Goal: Complete application form

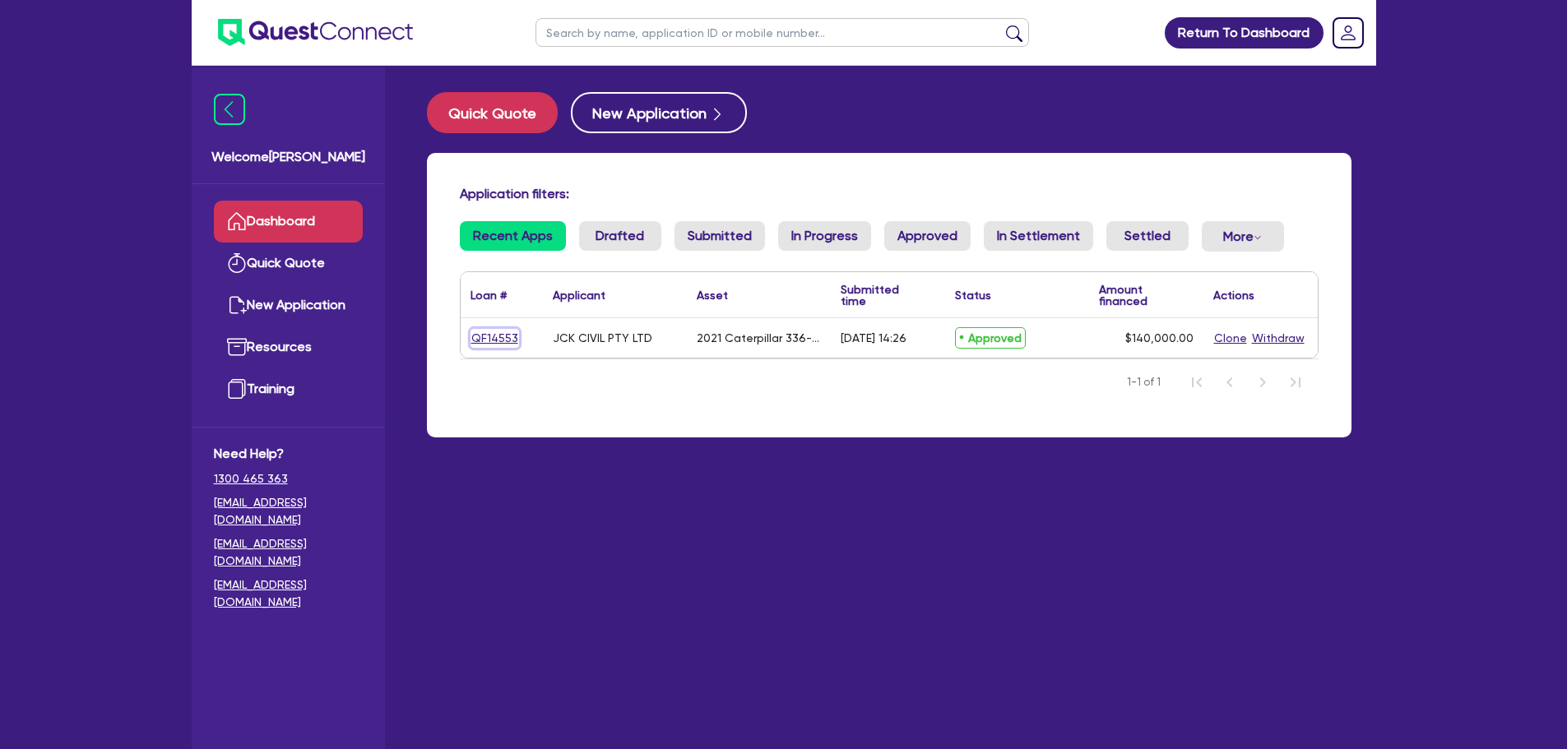
click at [501, 342] on link "QF14553" at bounding box center [495, 338] width 49 height 19
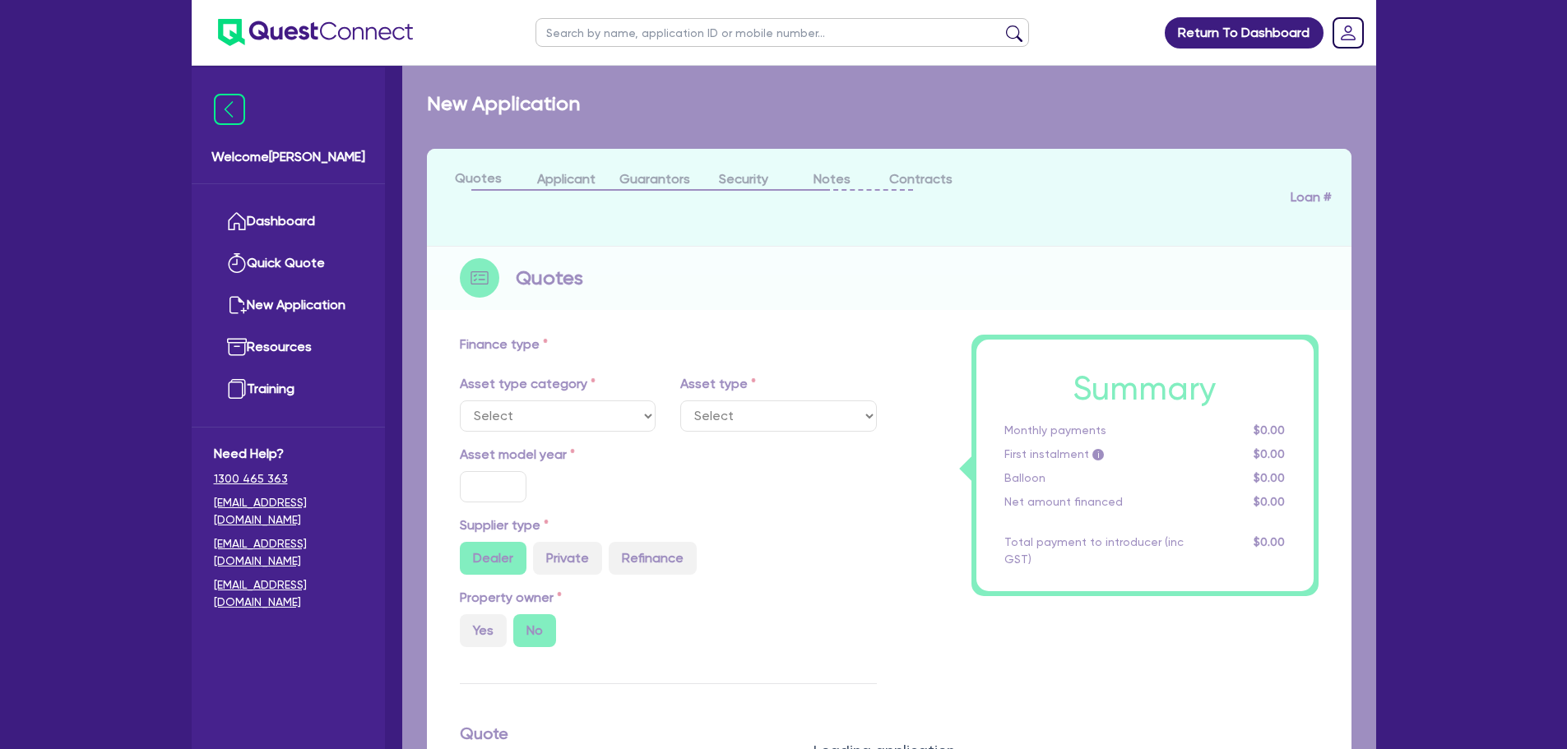
select select "PRIMARY_ASSETS"
type input "2021"
type input "264,000"
type input "124,000"
type input "30"
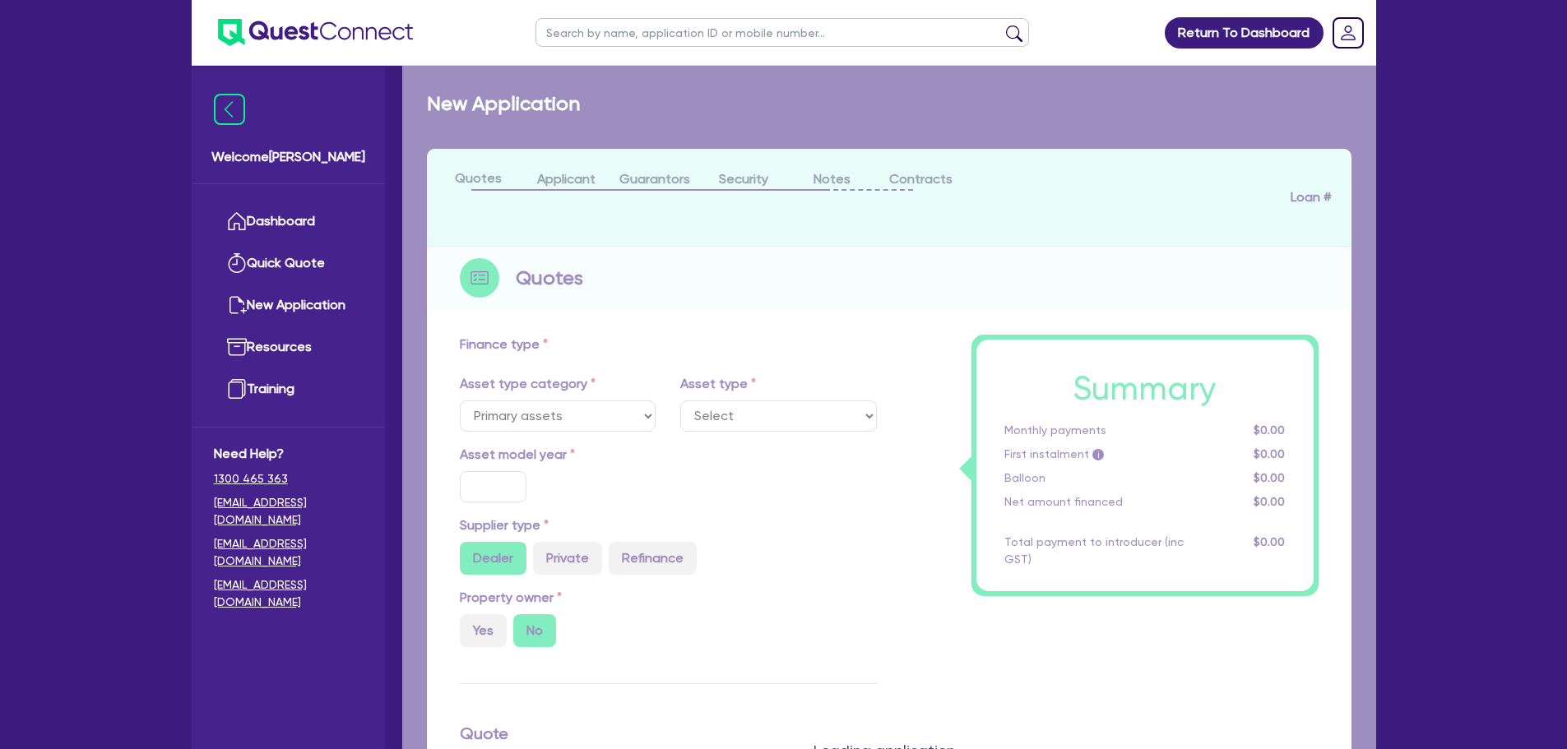
type input "79,200"
type input "7"
type input "9,800"
type input "17.95"
type input "900"
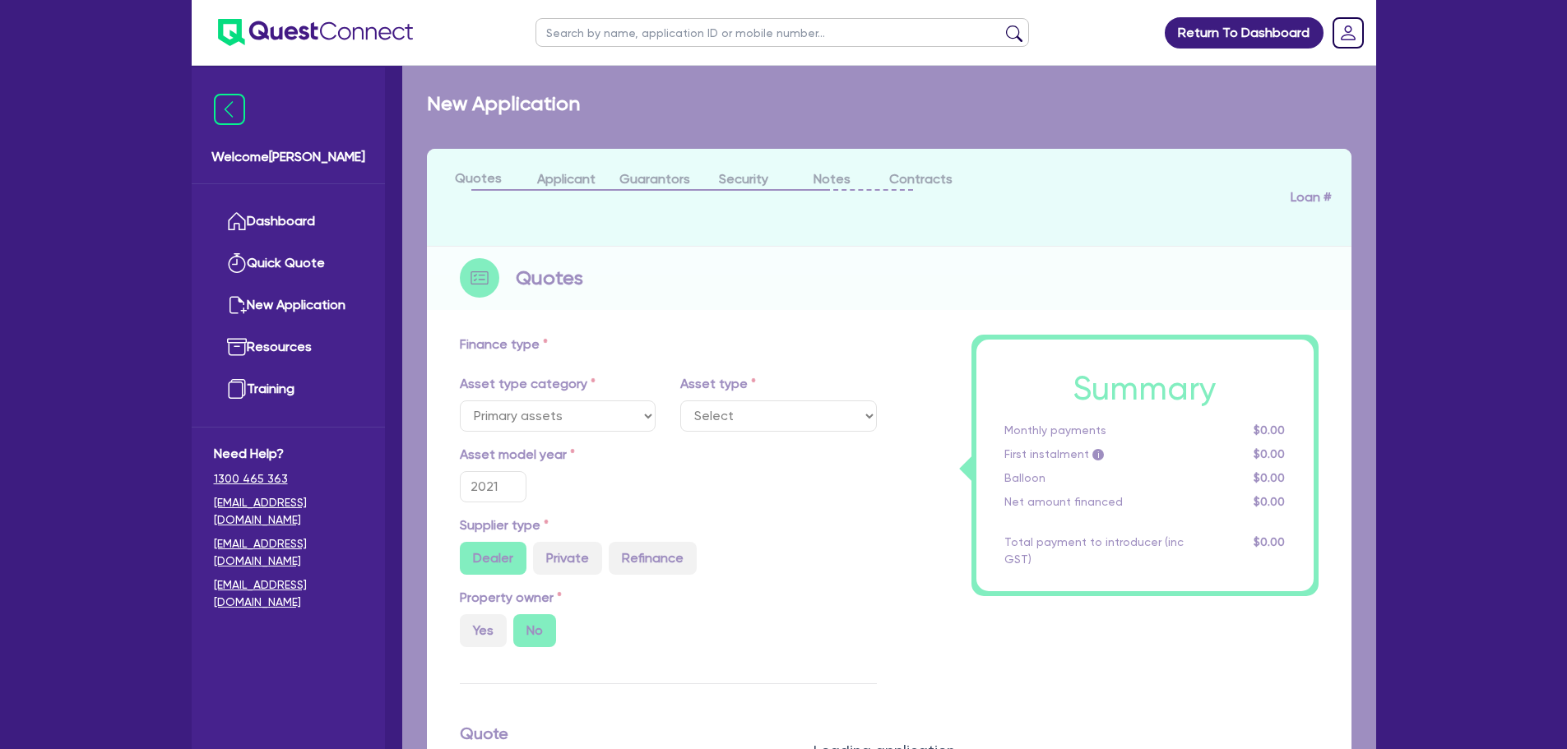
select select "YELLOW_GOODS_AND_EXCAVATORS"
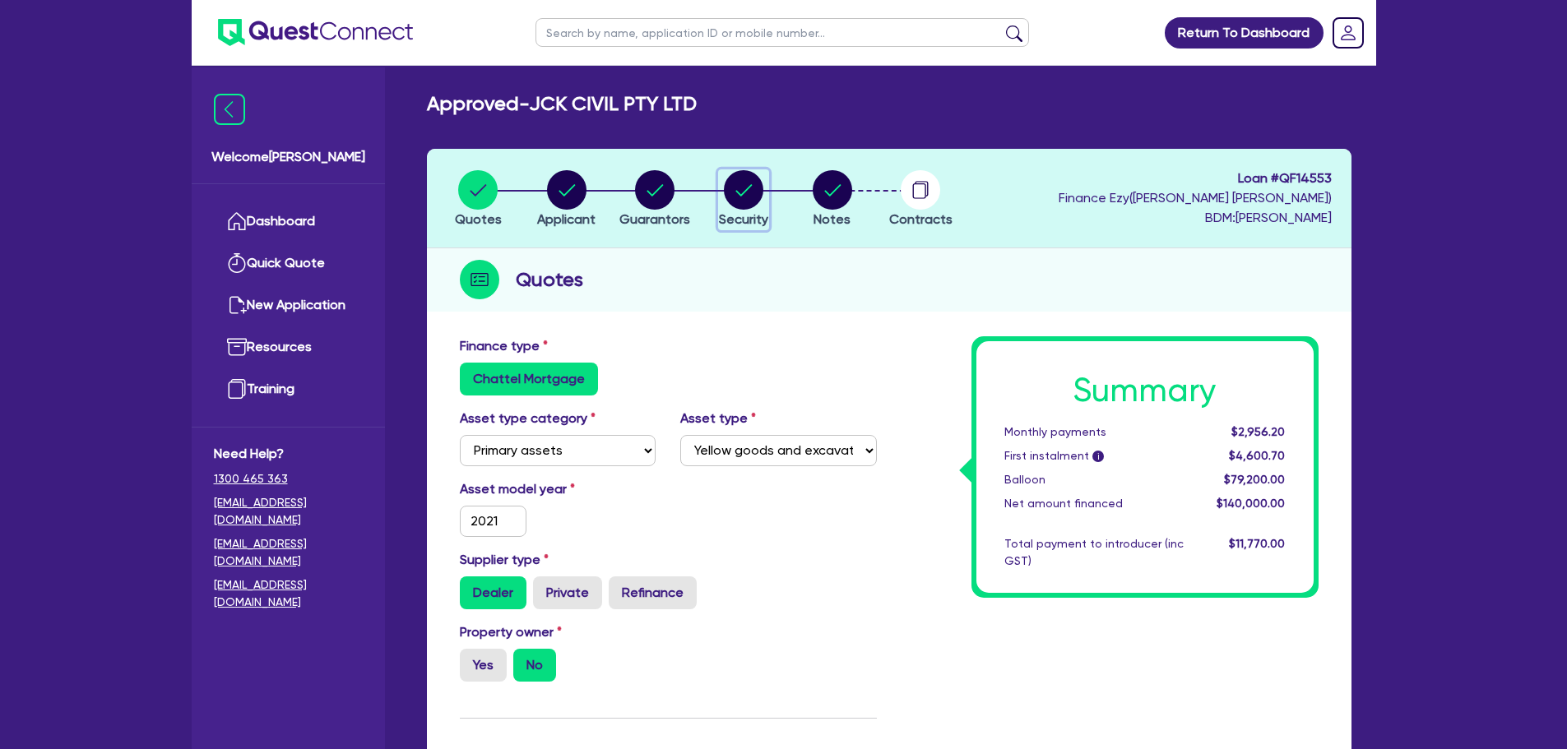
click at [751, 200] on circle "button" at bounding box center [743, 189] width 39 height 39
select select "PRIMARY_ASSETS"
select select "YELLOW_GOODS_AND_EXCAVATORS"
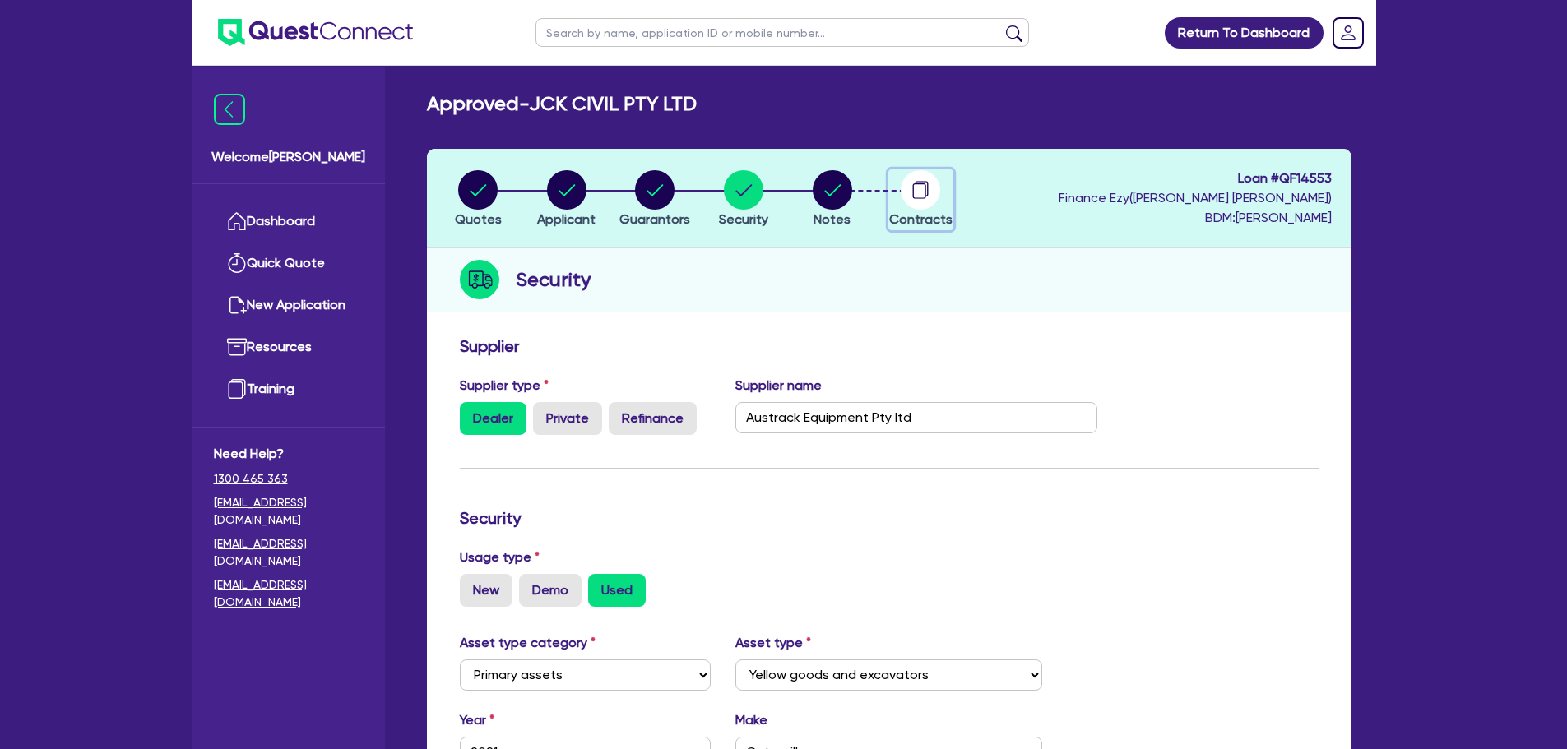
click at [928, 200] on circle "button" at bounding box center [920, 189] width 39 height 39
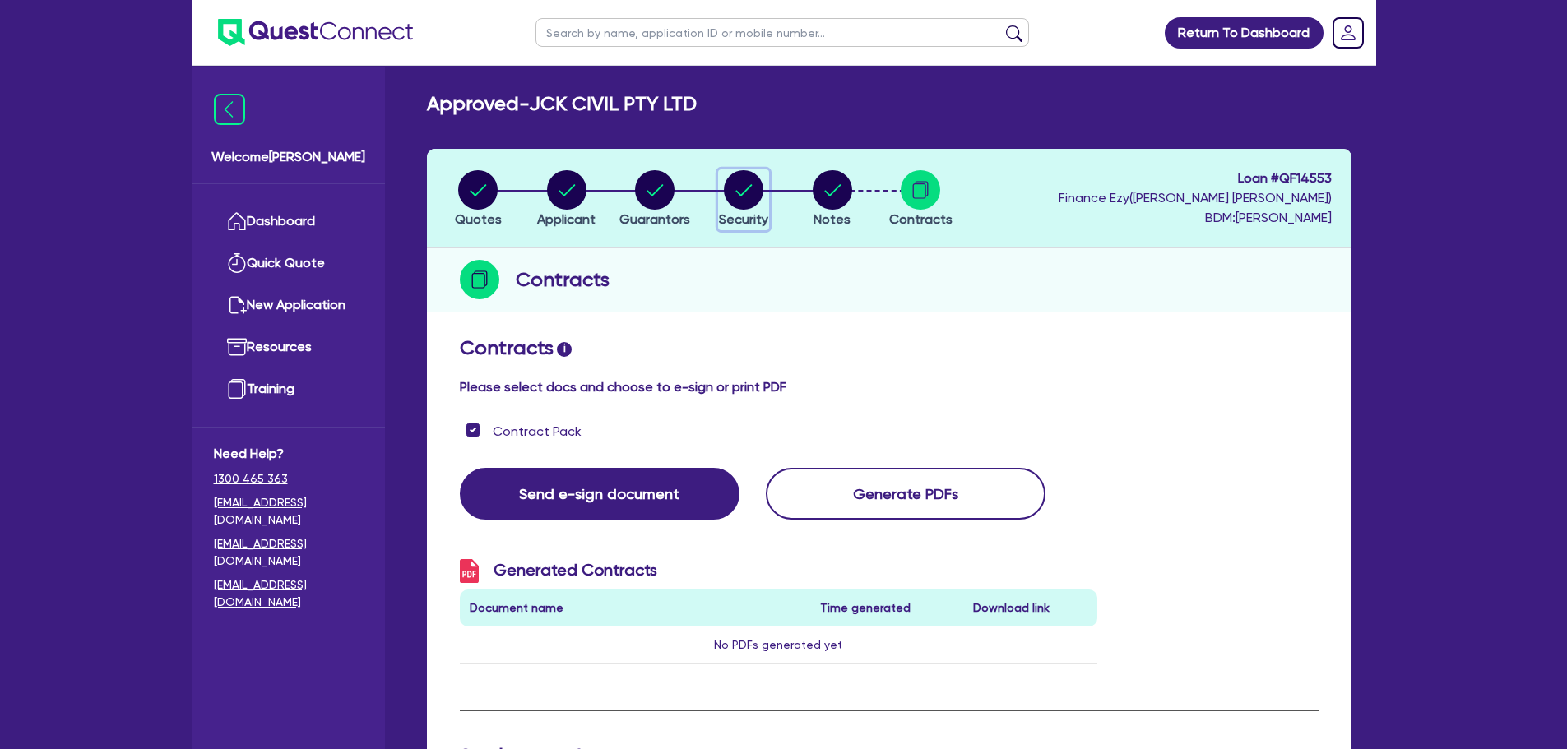
click at [744, 201] on circle "button" at bounding box center [743, 189] width 39 height 39
select select "PRIMARY_ASSETS"
select select "YELLOW_GOODS_AND_EXCAVATORS"
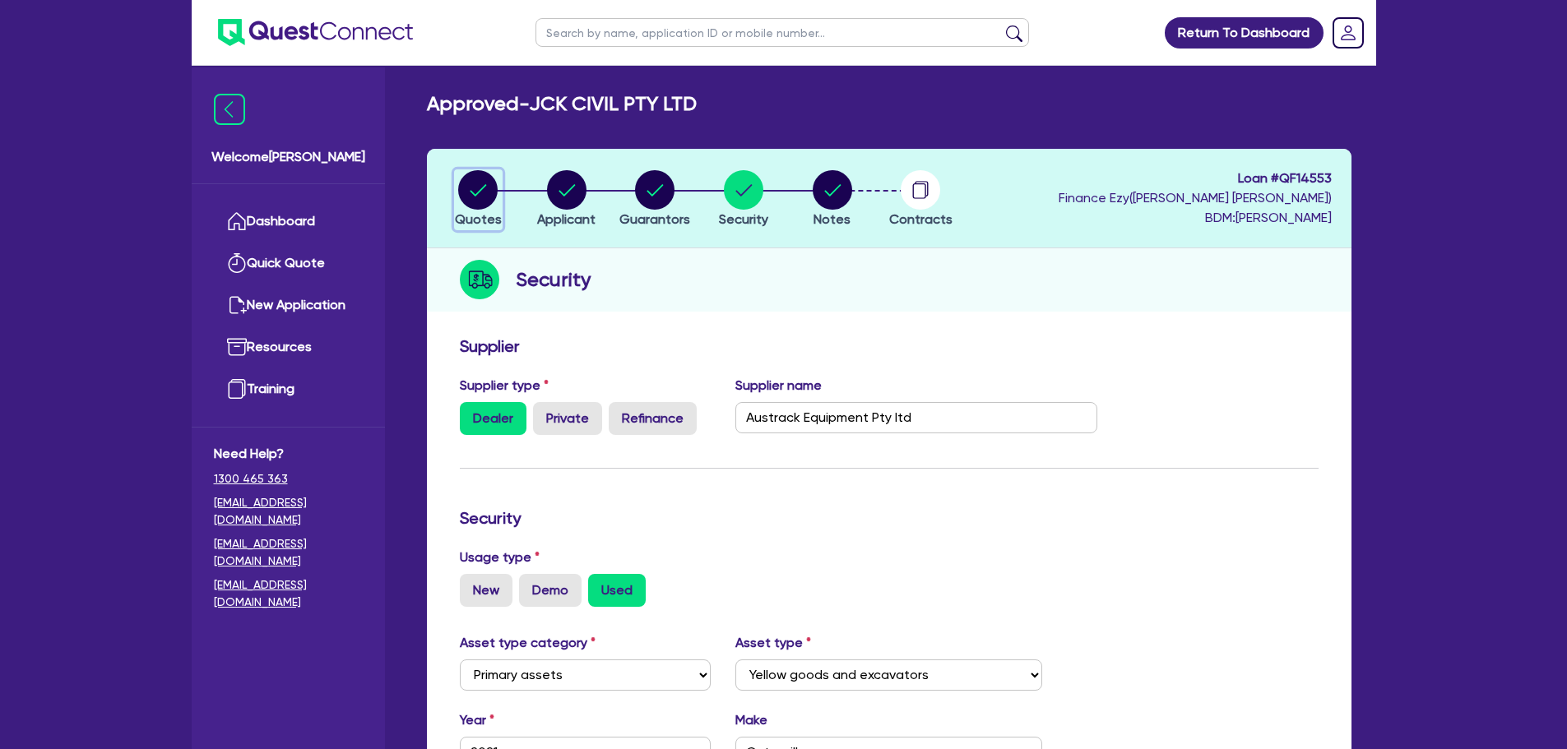
click at [488, 192] on circle "button" at bounding box center [477, 189] width 39 height 39
select select "PRIMARY_ASSETS"
select select "YELLOW_GOODS_AND_EXCAVATORS"
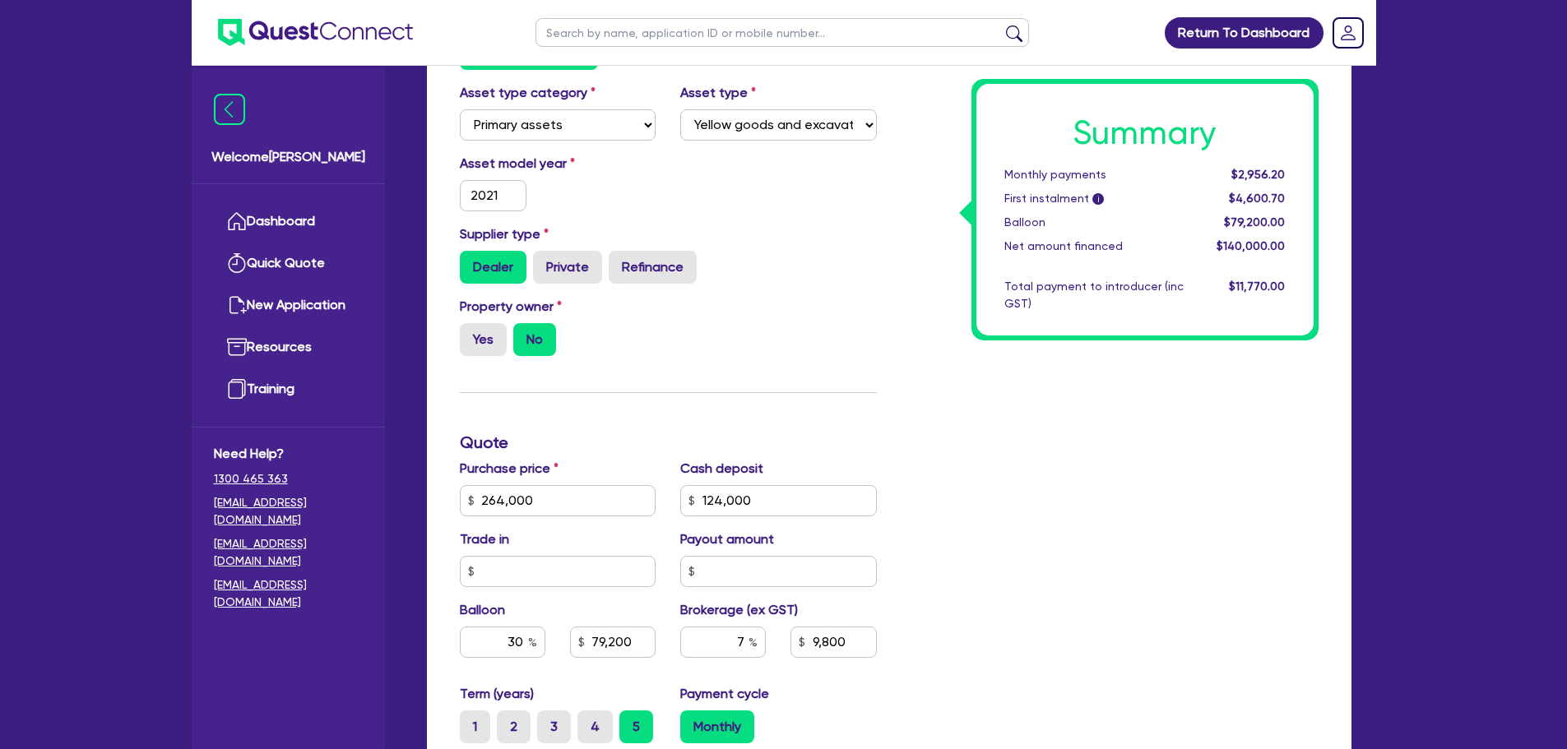
scroll to position [82, 0]
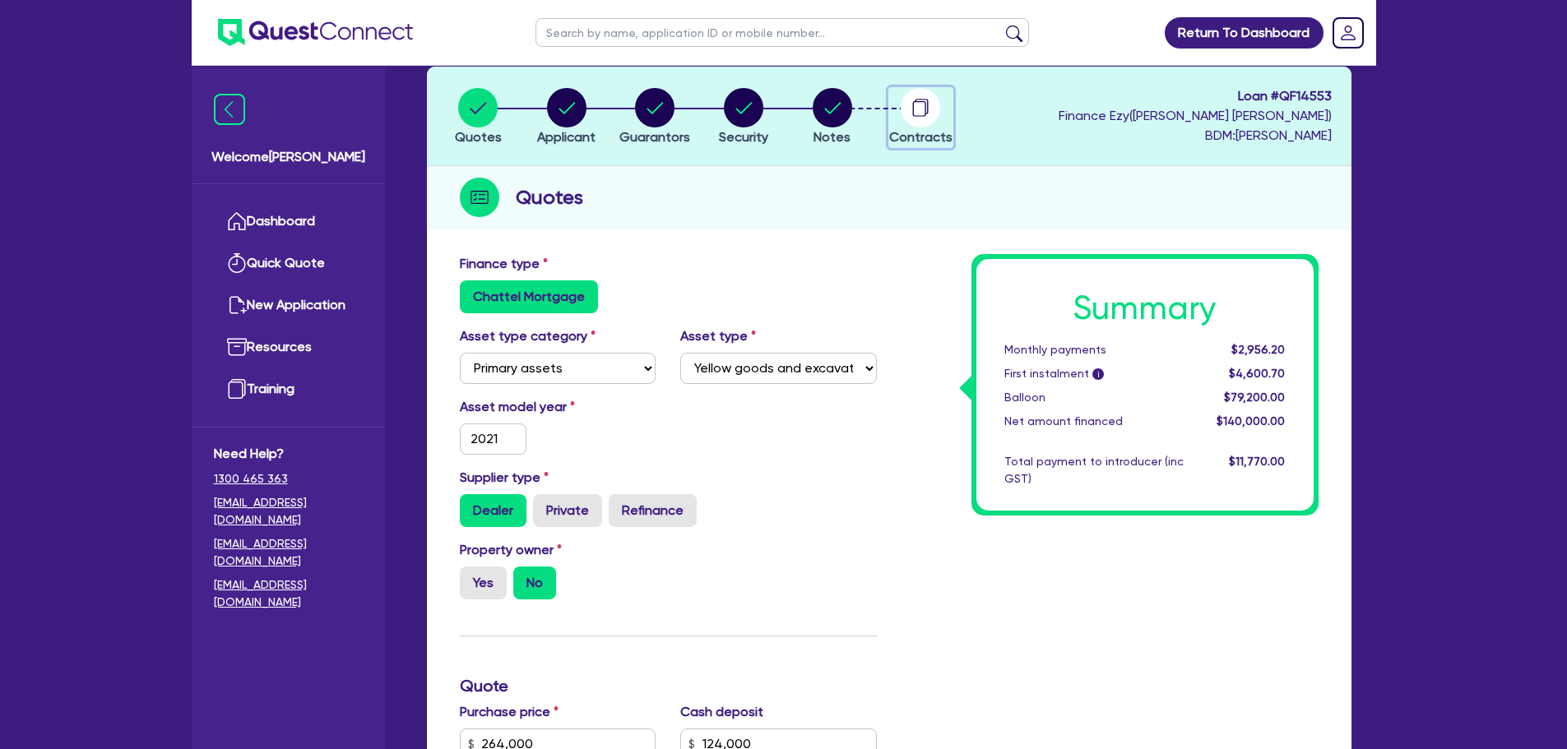
click at [923, 98] on circle "button" at bounding box center [920, 107] width 39 height 39
